Goal: Task Accomplishment & Management: Manage account settings

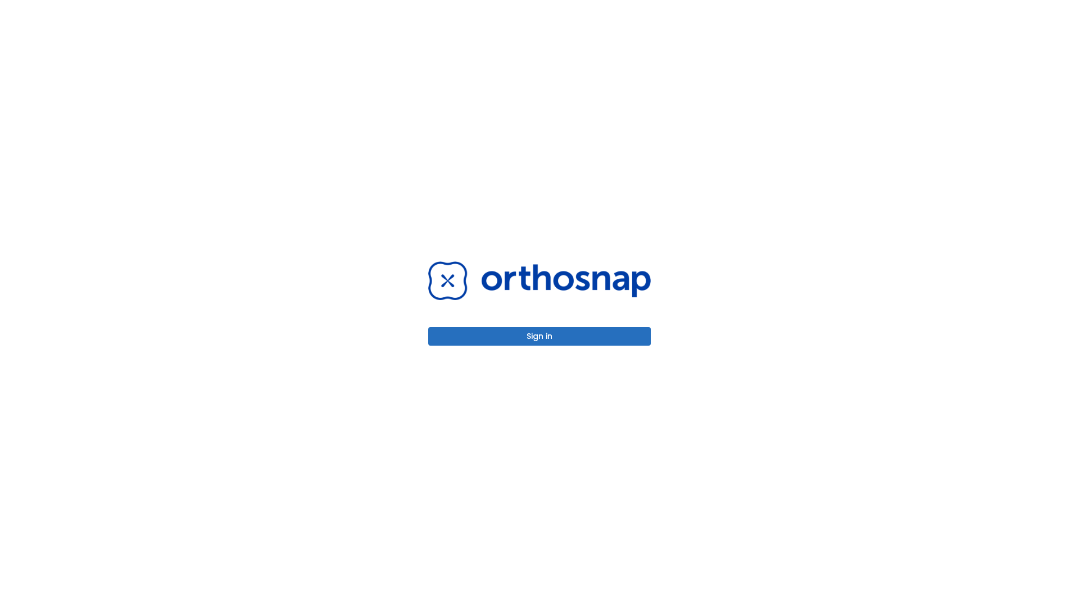
click at [539, 336] on button "Sign in" at bounding box center [539, 336] width 223 height 19
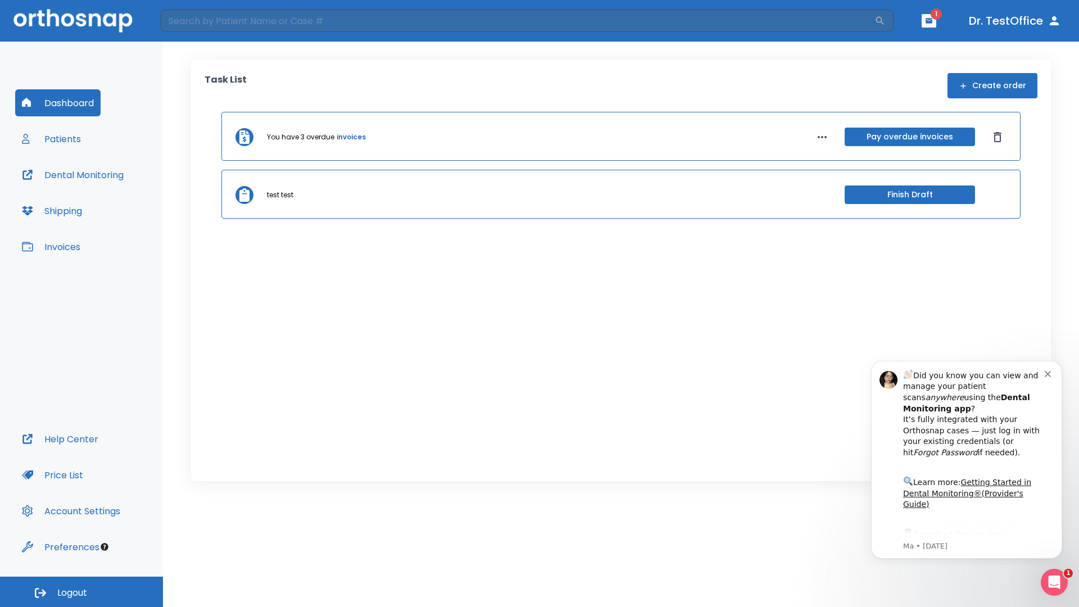
click at [81, 592] on span "Logout" at bounding box center [72, 593] width 30 height 12
